Goal: Use online tool/utility: Utilize a website feature to perform a specific function

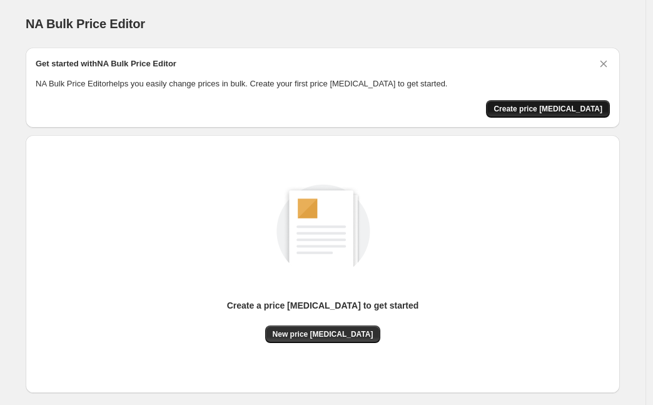
click at [595, 106] on span "Create price [MEDICAL_DATA]" at bounding box center [548, 109] width 109 height 10
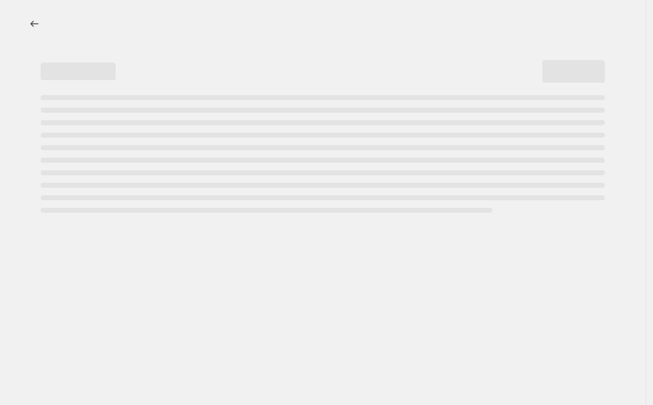
select select "percentage"
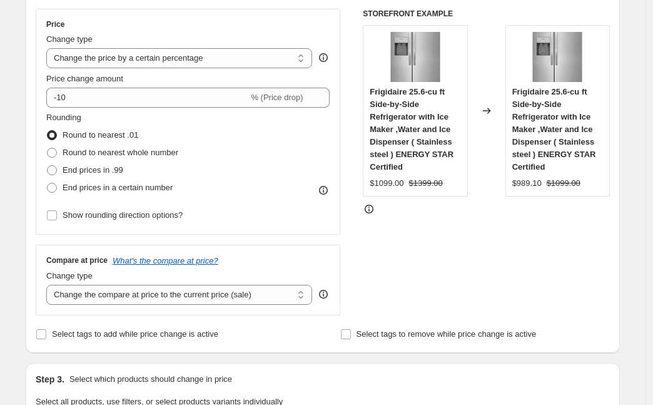
scroll to position [188, 0]
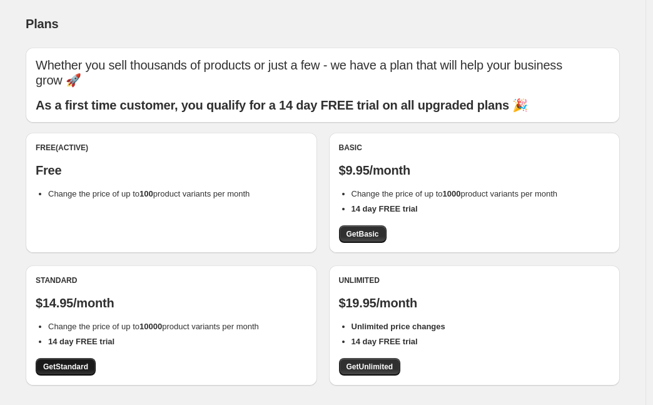
click at [68, 367] on span "Get Standard" at bounding box center [65, 367] width 45 height 10
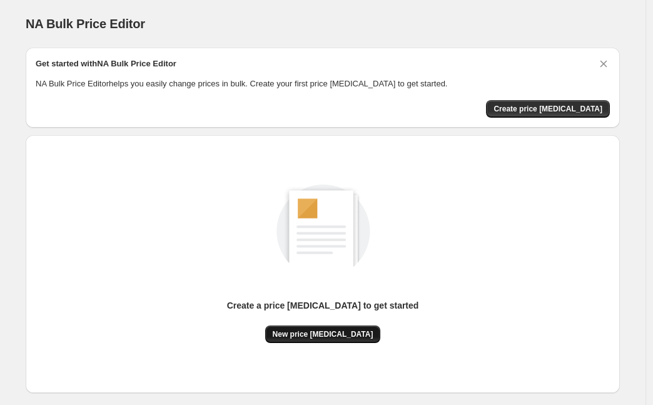
click at [317, 330] on span "New price change job" at bounding box center [323, 334] width 101 height 10
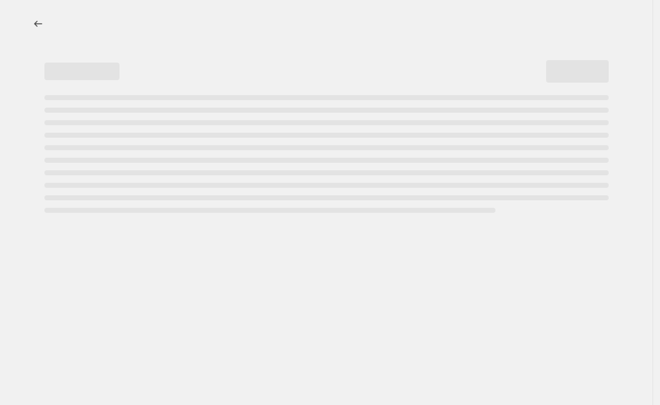
select select "percentage"
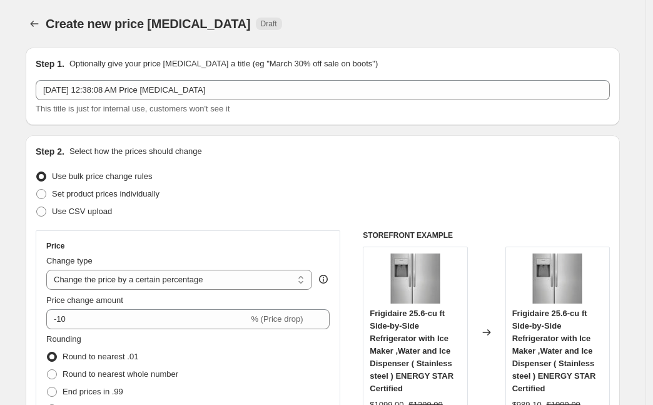
drag, startPoint x: 327, startPoint y: 26, endPoint x: 321, endPoint y: 103, distance: 77.2
click at [327, 26] on div "Create new price change job Draft" at bounding box center [246, 24] width 401 height 18
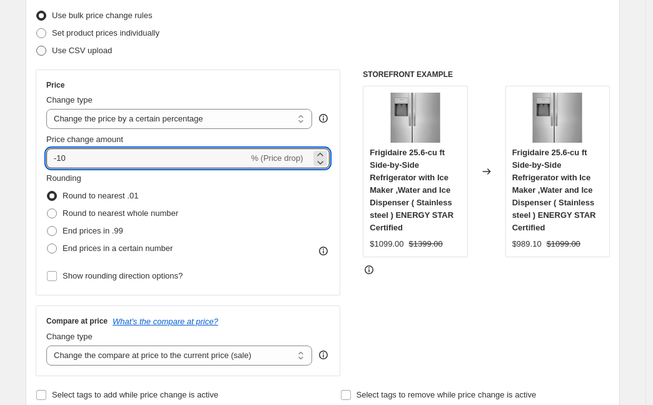
scroll to position [11, 0]
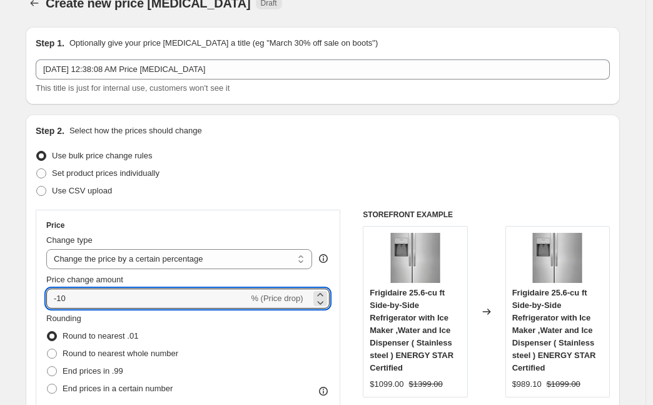
drag, startPoint x: 61, startPoint y: 8, endPoint x: 86, endPoint y: 18, distance: 27.5
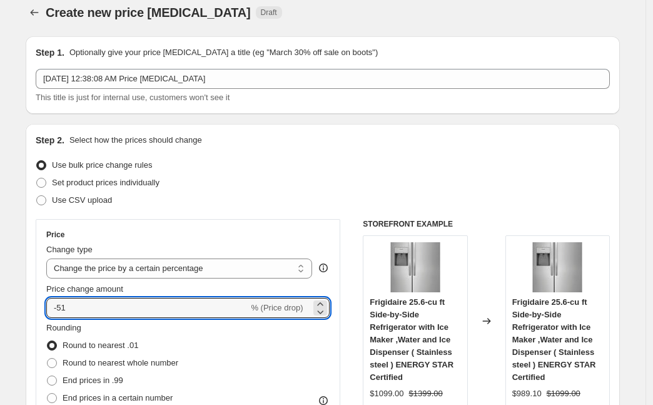
type input "-51"
click at [36, 218] on div "Step 2. Select how the prices should change Use bulk price change rules Set pro…" at bounding box center [323, 343] width 595 height 439
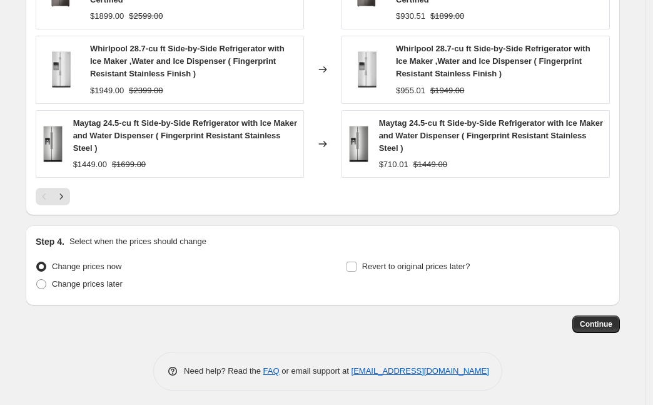
scroll to position [942, 0]
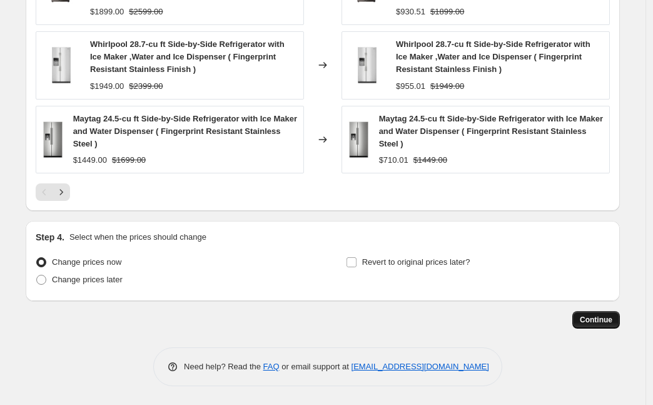
click at [598, 325] on button "Continue" at bounding box center [597, 320] width 48 height 18
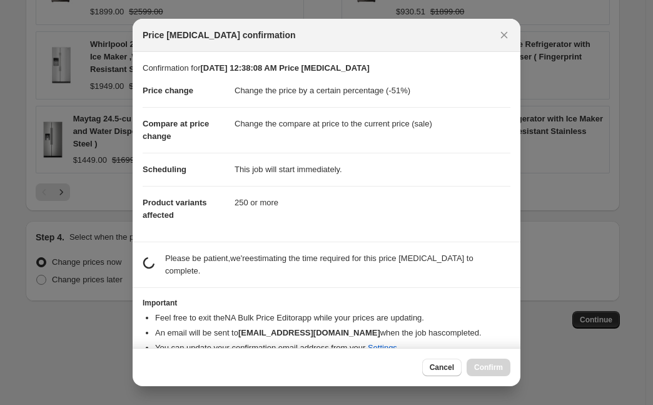
scroll to position [9, 0]
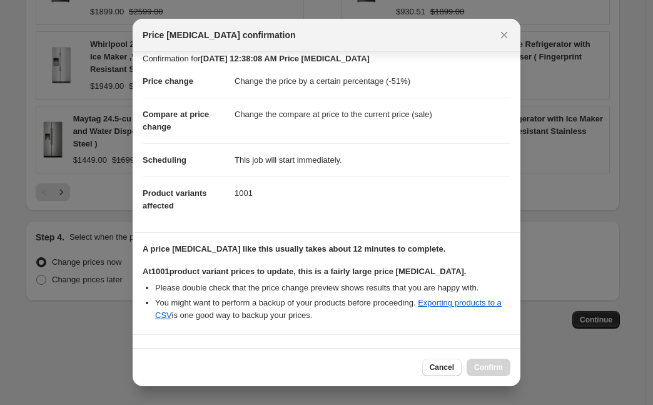
drag, startPoint x: 275, startPoint y: 353, endPoint x: 339, endPoint y: 350, distance: 63.9
click at [275, 353] on div "Cancel Confirm" at bounding box center [327, 367] width 388 height 38
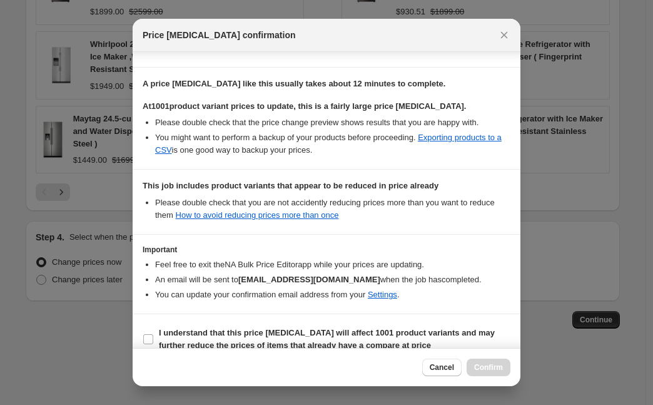
scroll to position [191, 0]
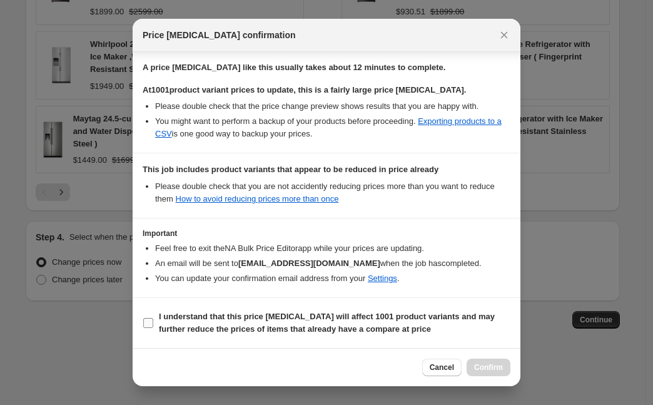
click at [186, 322] on span "I understand that this price change job will affect 1001 product variants and m…" at bounding box center [335, 322] width 352 height 25
click at [153, 322] on input "I understand that this price change job will affect 1001 product variants and m…" at bounding box center [148, 323] width 10 height 10
checkbox input "true"
click at [487, 367] on span "Confirm" at bounding box center [488, 367] width 29 height 10
